Goal: Register for event/course

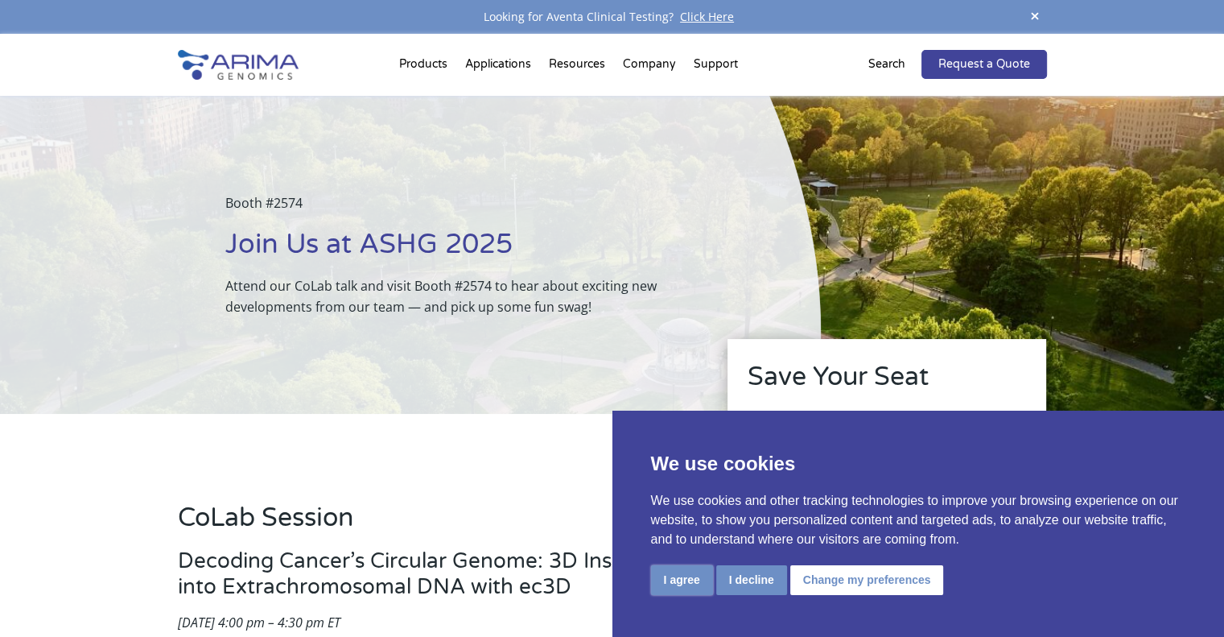
click at [689, 579] on button "I agree" at bounding box center [682, 580] width 62 height 30
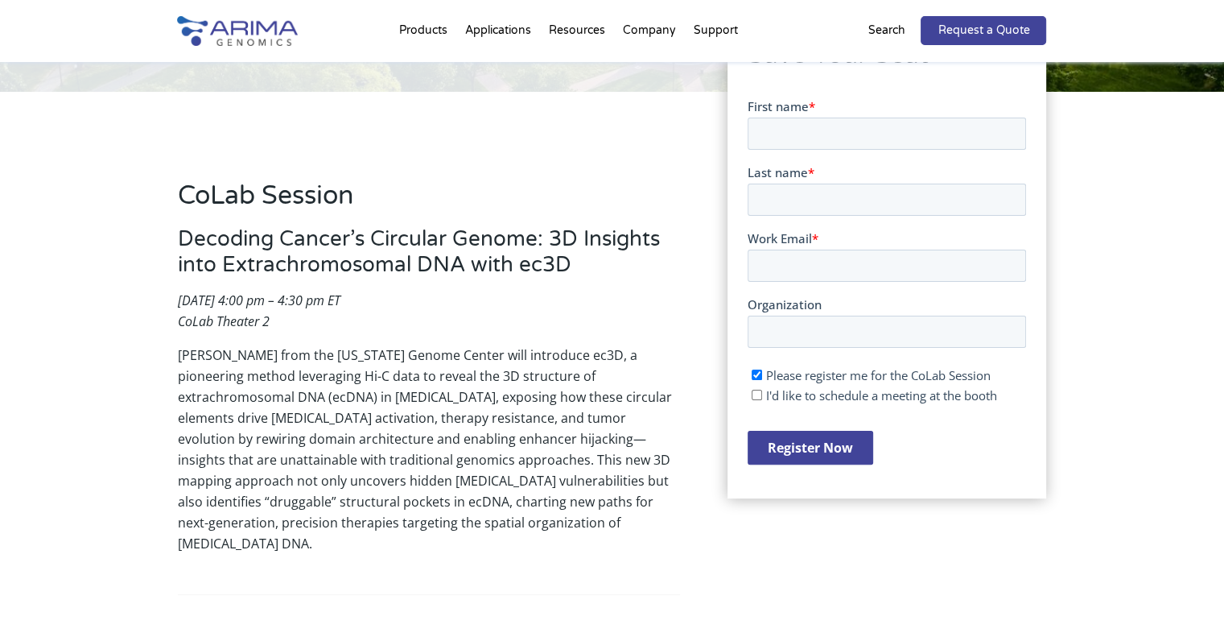
scroll to position [324, 0]
click at [888, 138] on input "First name *" at bounding box center [887, 131] width 279 height 32
type input "[PERSON_NAME]"
click at [890, 207] on input "Last name *" at bounding box center [887, 197] width 279 height 32
type input "Gomiero"
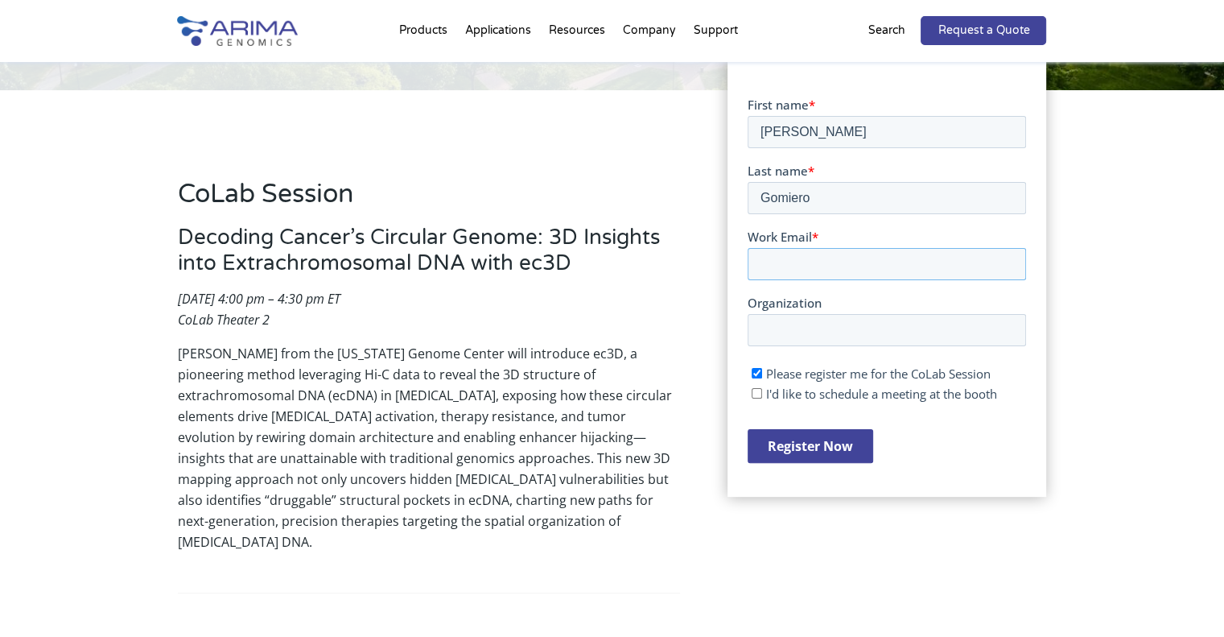
click at [875, 266] on input "Work Email *" at bounding box center [887, 263] width 279 height 32
type input "[PERSON_NAME][EMAIL_ADDRESS][DOMAIN_NAME]"
click at [830, 433] on input "Register Now" at bounding box center [811, 445] width 126 height 34
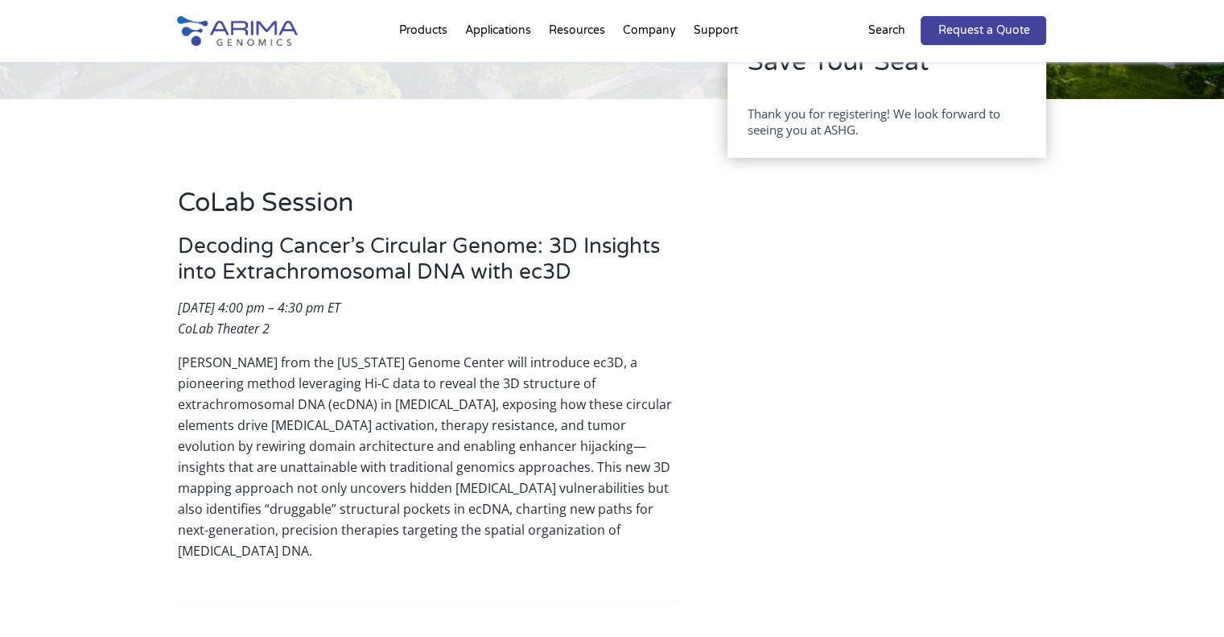
scroll to position [0, 0]
